Goal: Task Accomplishment & Management: Use online tool/utility

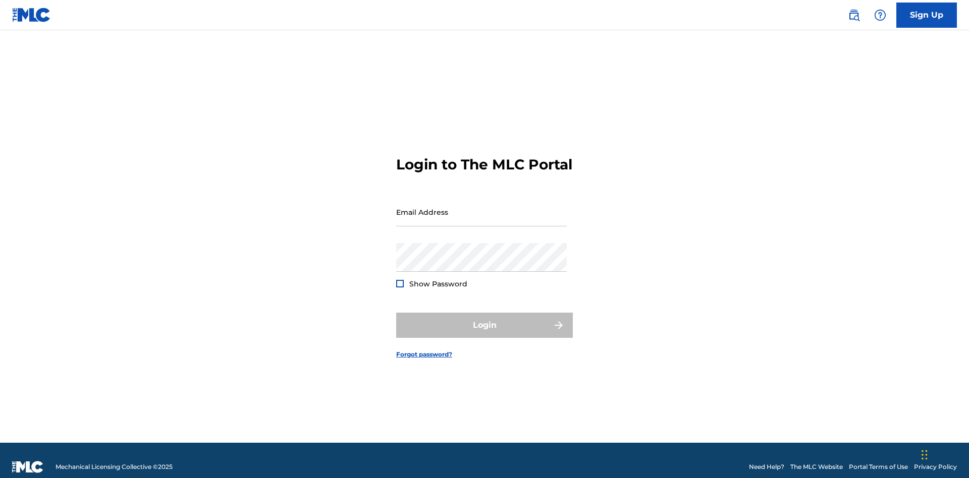
scroll to position [13, 0]
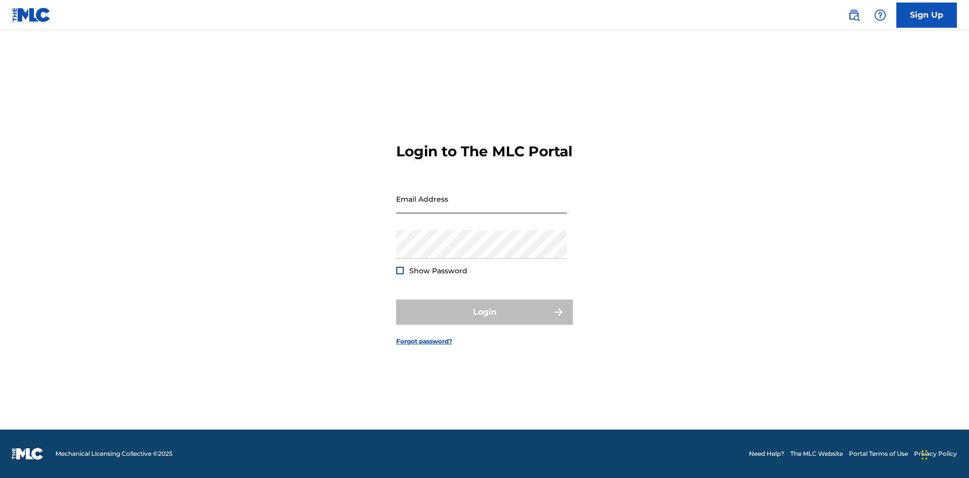
click at [481, 207] on input "Email Address" at bounding box center [481, 199] width 171 height 29
type input "Duke.McTesterson@gmail.com"
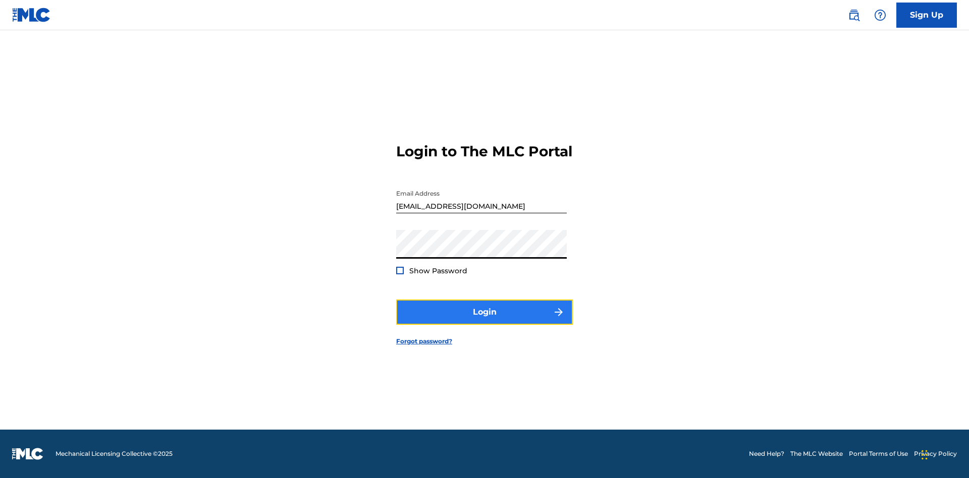
click at [484, 321] on button "Login" at bounding box center [484, 312] width 177 height 25
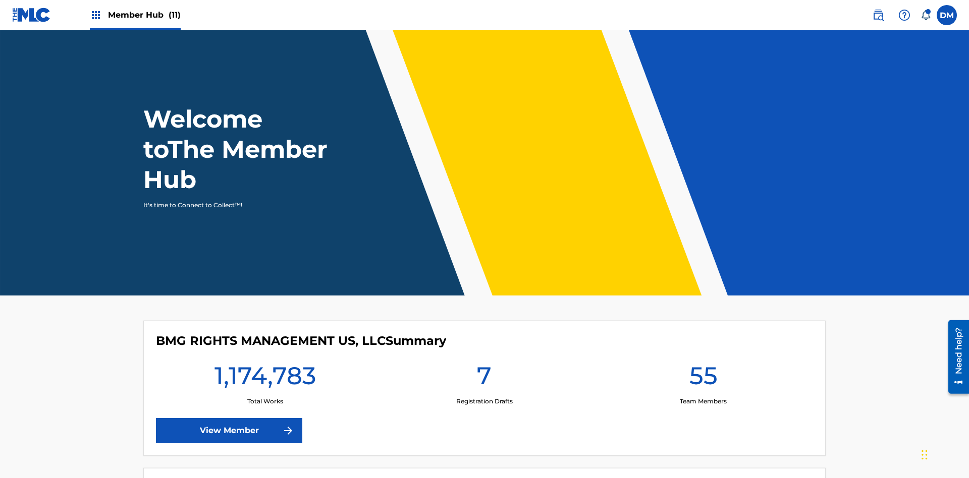
click at [135, 15] on span "Member Hub (11)" at bounding box center [144, 15] width 73 height 12
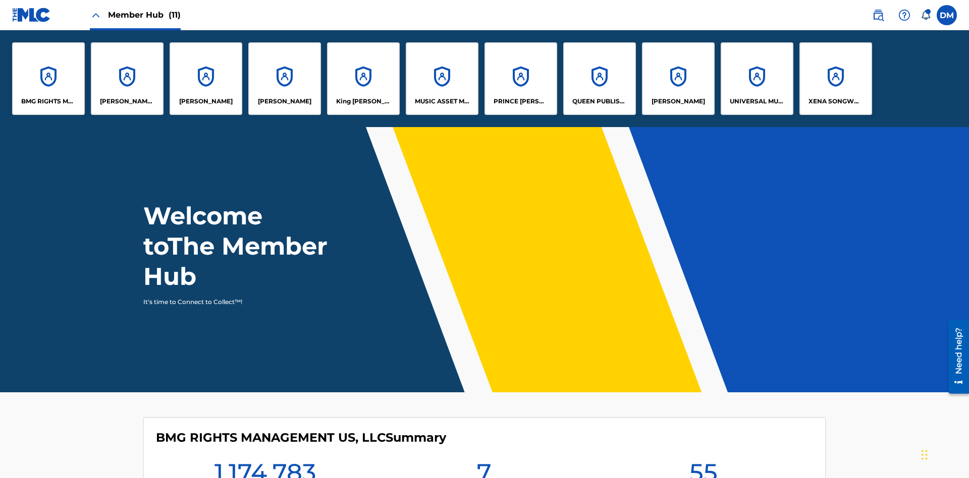
scroll to position [36, 0]
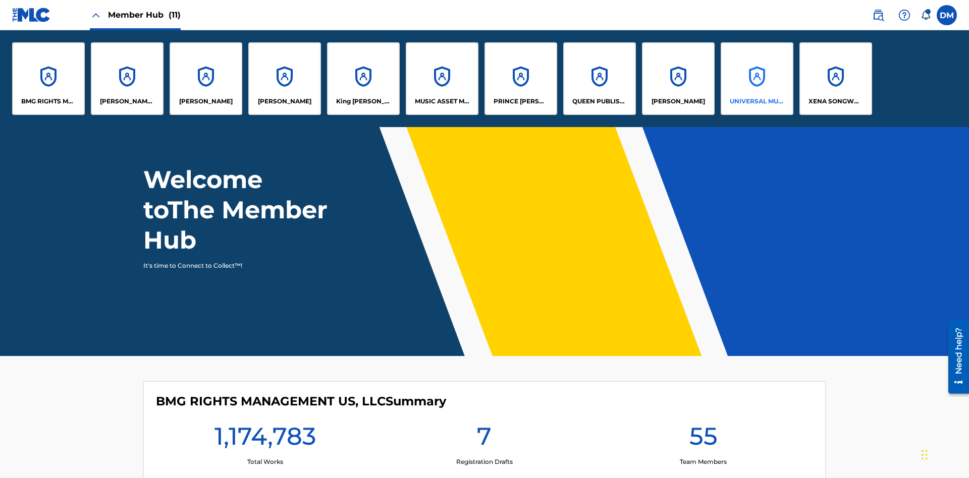
click at [756, 101] on p "UNIVERSAL MUSIC PUB GROUP" at bounding box center [757, 101] width 55 height 9
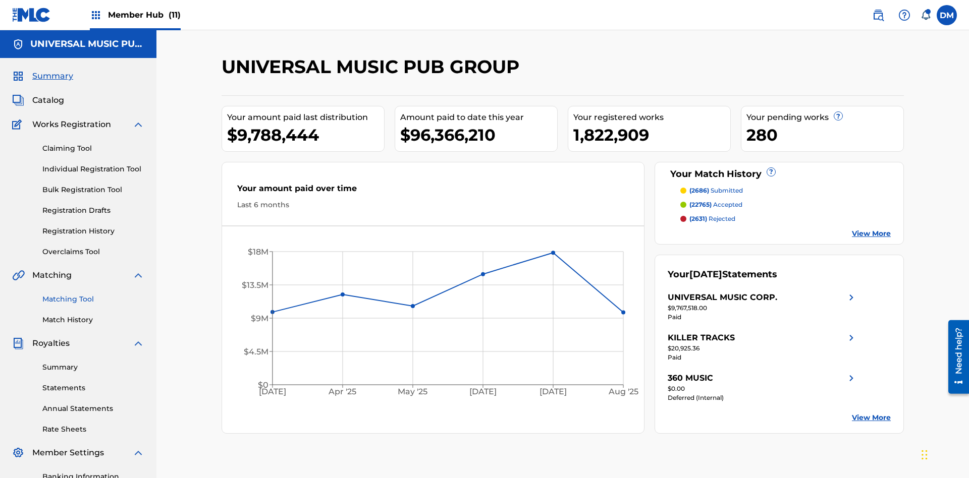
click at [93, 294] on link "Matching Tool" at bounding box center [93, 299] width 102 height 11
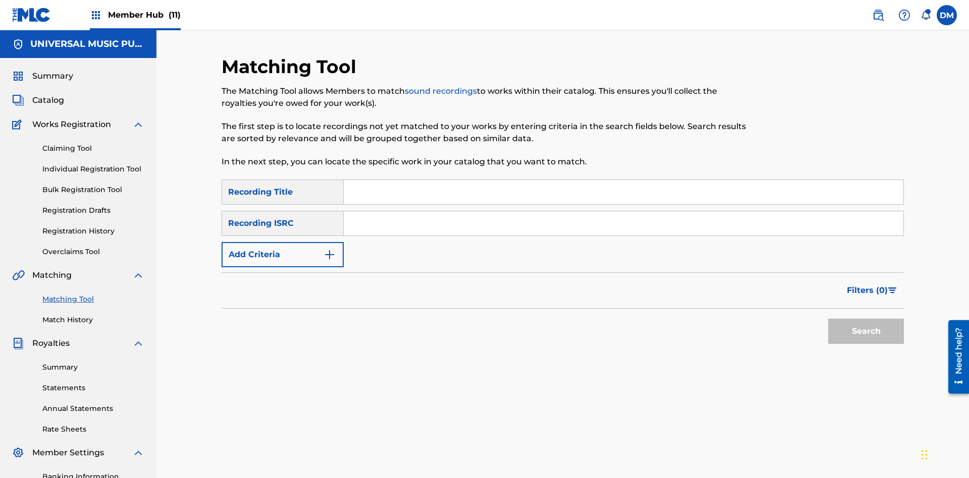
scroll to position [147, 0]
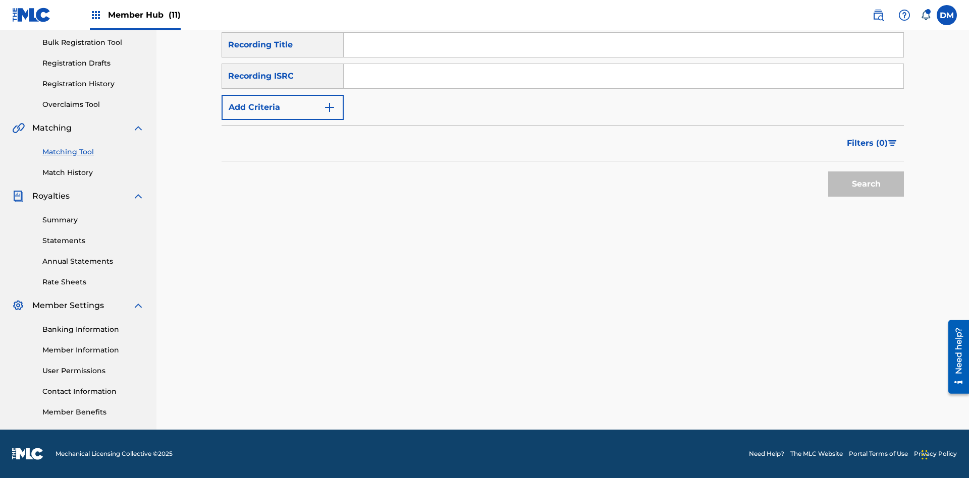
click at [623, 76] on input "Search Form" at bounding box center [624, 76] width 560 height 24
type input "US2AH0500028"
click at [866, 184] on button "Search" at bounding box center [866, 184] width 76 height 25
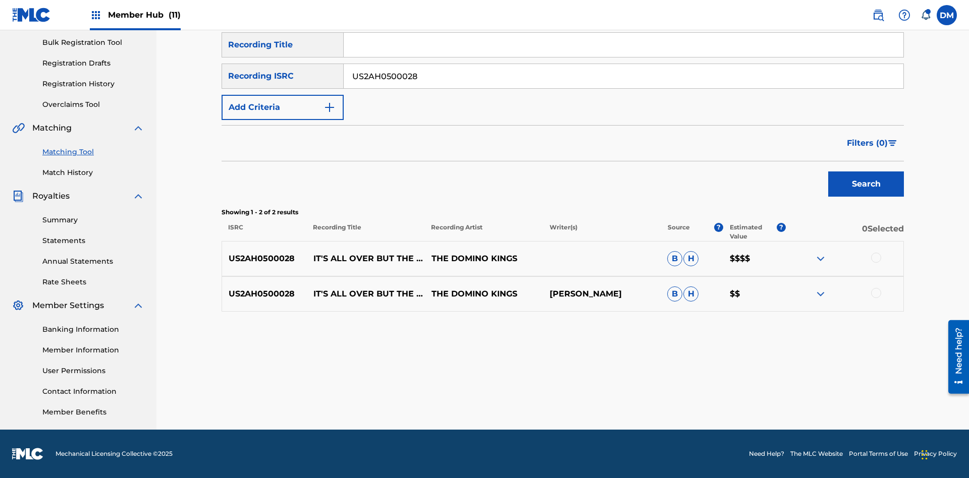
click at [623, 76] on input "US2AH0500028" at bounding box center [624, 76] width 560 height 24
type input "QZMEN2187405"
click at [866, 184] on button "Search" at bounding box center [866, 184] width 76 height 25
click at [820, 294] on img at bounding box center [820, 294] width 12 height 12
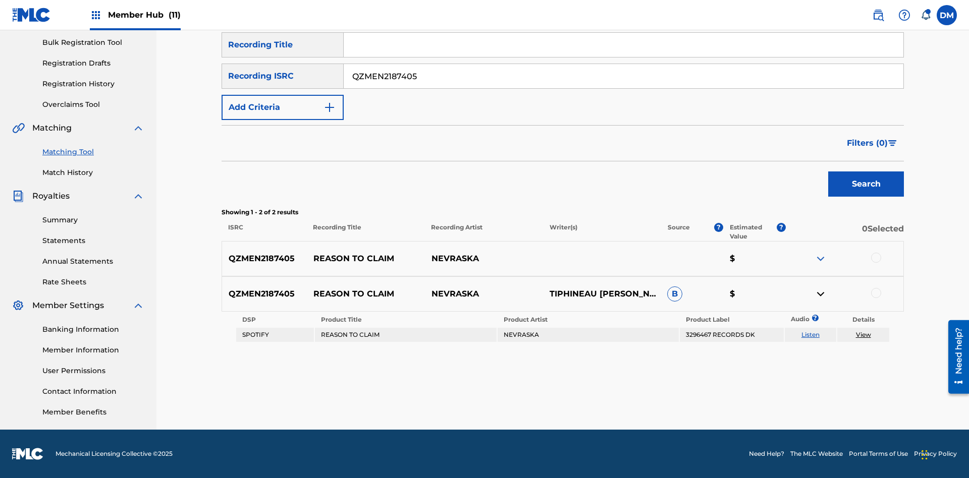
click at [810, 335] on link "Listen" at bounding box center [810, 335] width 18 height 8
click at [863, 335] on link "View" at bounding box center [863, 335] width 15 height 8
click at [93, 173] on link "Match History" at bounding box center [93, 173] width 102 height 11
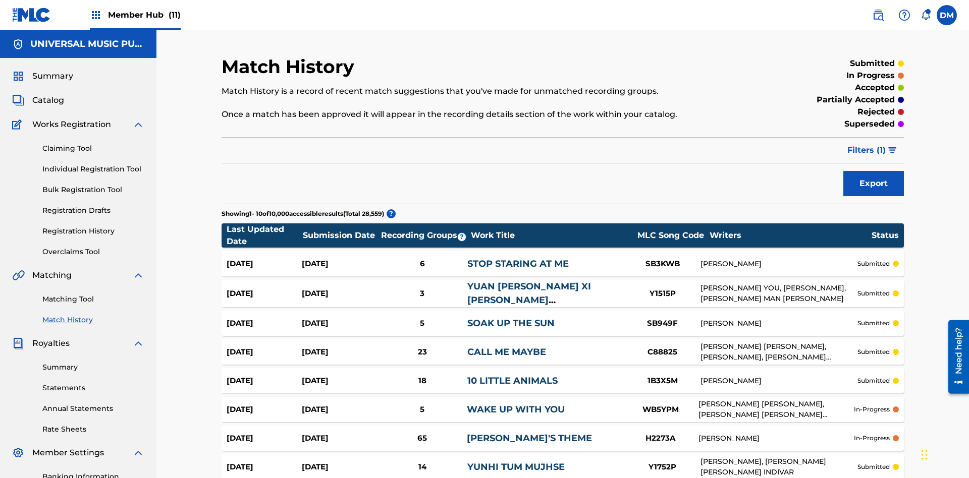
scroll to position [159, 0]
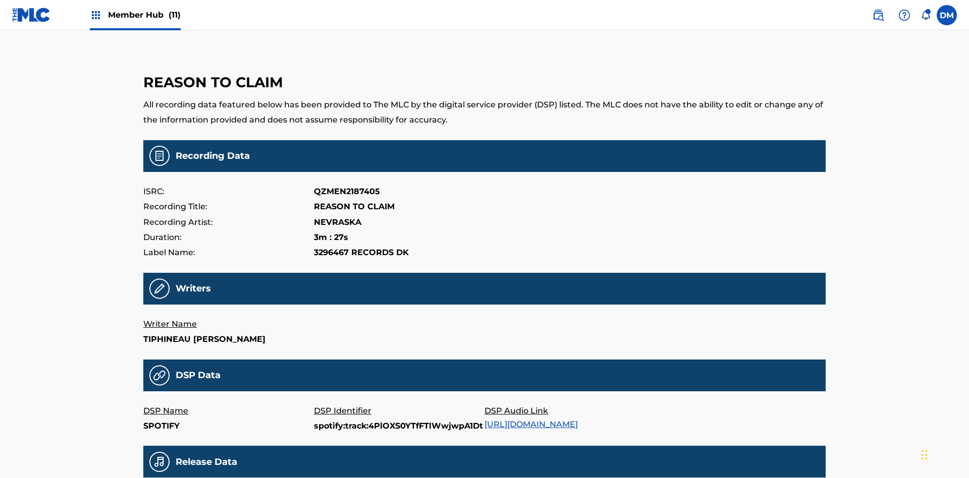
scroll to position [242, 0]
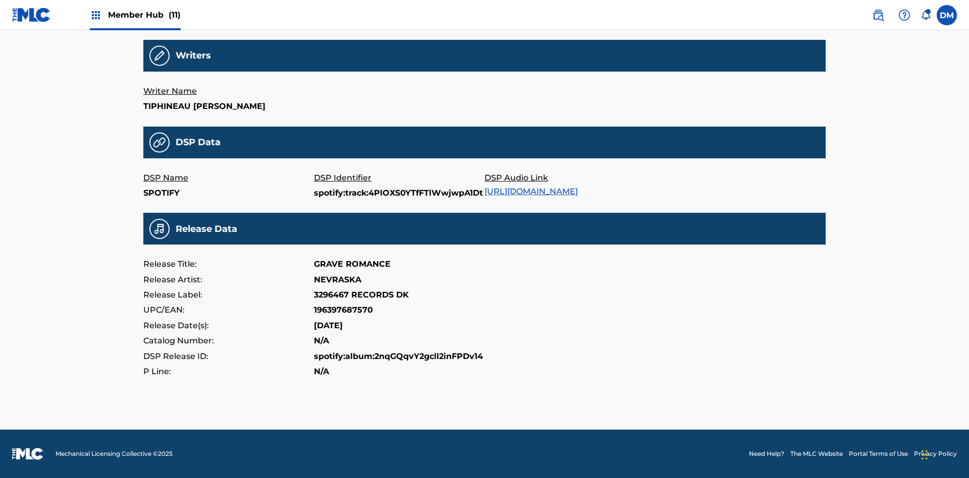
click at [535, 187] on link "[URL][DOMAIN_NAME]" at bounding box center [530, 192] width 93 height 10
